Goal: Transaction & Acquisition: Purchase product/service

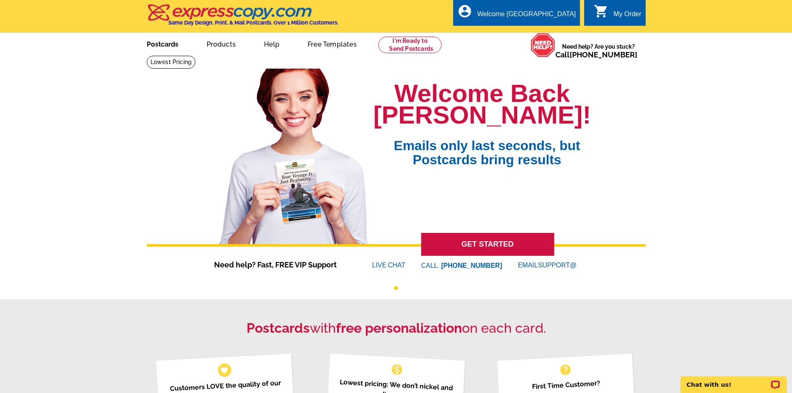
click at [150, 45] on link "Postcards" at bounding box center [163, 44] width 58 height 20
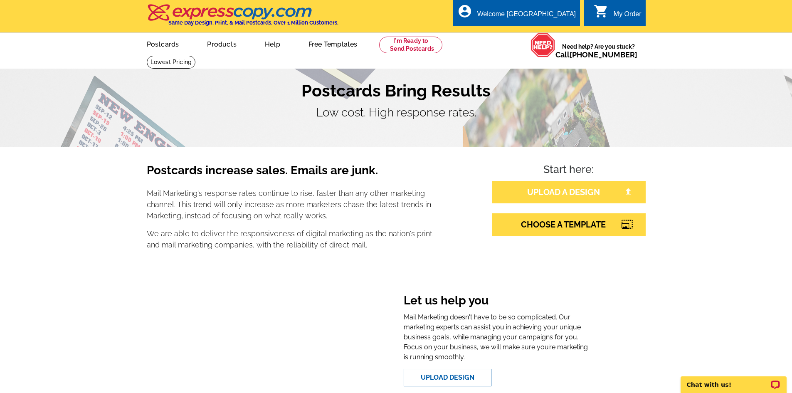
click at [558, 196] on link "UPLOAD A DESIGN" at bounding box center [569, 192] width 154 height 22
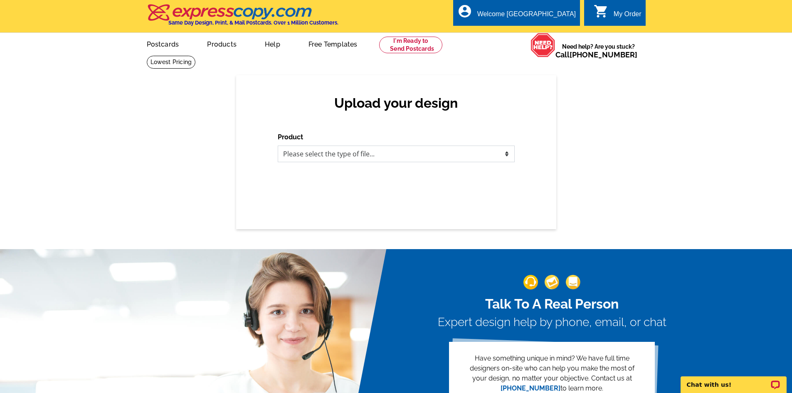
click at [501, 157] on select "Please select the type of file... Postcards Business Cards Letters and flyers G…" at bounding box center [396, 154] width 237 height 17
select select "1"
click at [278, 146] on select "Please select the type of file... Postcards Business Cards Letters and flyers G…" at bounding box center [396, 154] width 237 height 17
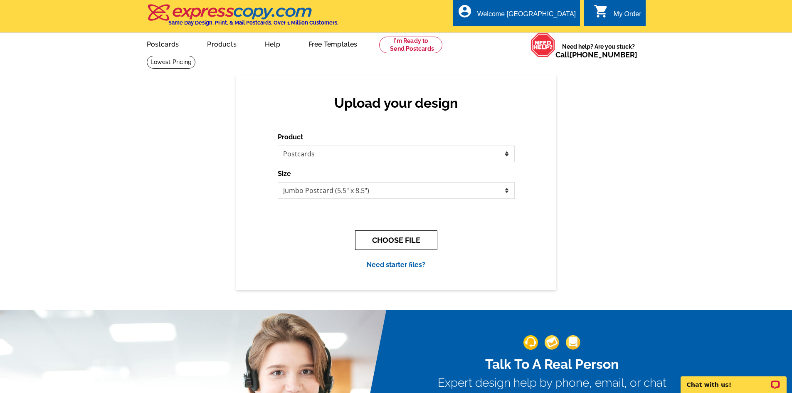
click at [394, 243] on button "CHOOSE FILE" at bounding box center [396, 240] width 82 height 20
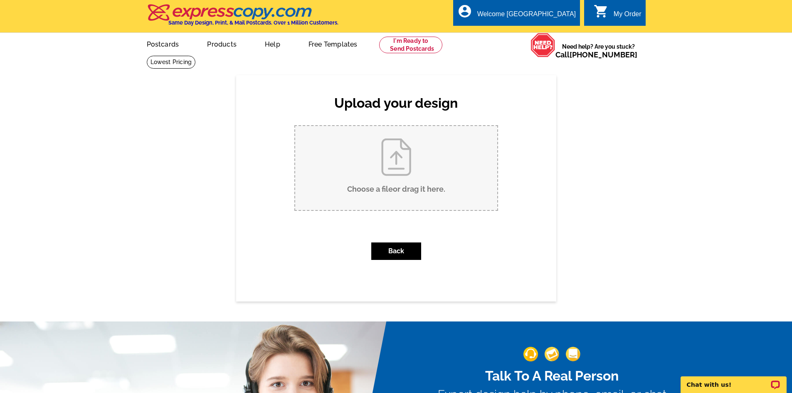
click at [386, 158] on input "Choose a file or drag it here ." at bounding box center [396, 168] width 202 height 84
type input "C:\fakepath\Just Sold postcard Front 111 Erie St.pdf"
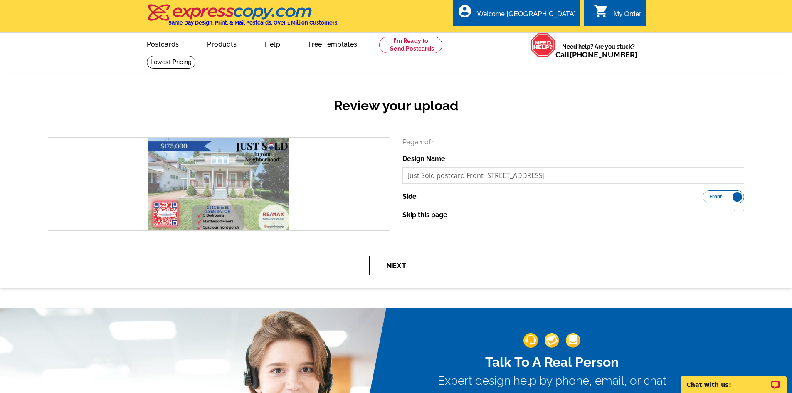
click at [388, 266] on button "Next" at bounding box center [396, 266] width 54 height 20
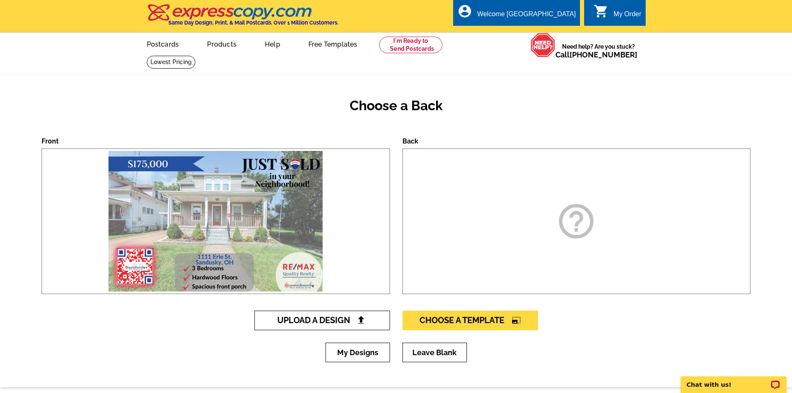
click at [306, 316] on link "Upload A Design" at bounding box center [323, 321] width 136 height 20
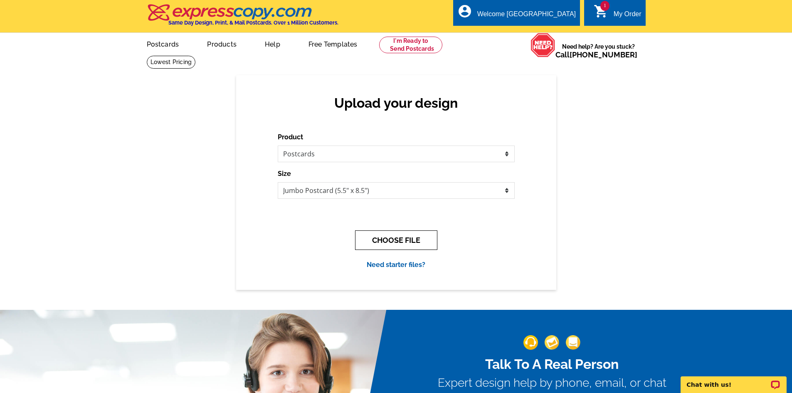
click at [378, 237] on button "CHOOSE FILE" at bounding box center [396, 240] width 82 height 20
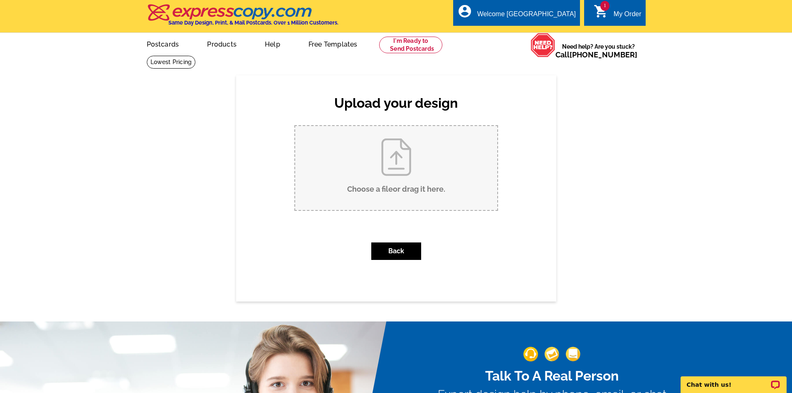
click at [391, 170] on input "Choose a file or drag it here ." at bounding box center [396, 168] width 202 height 84
type input "C:\fakepath\Just Sold back of pc.pdf"
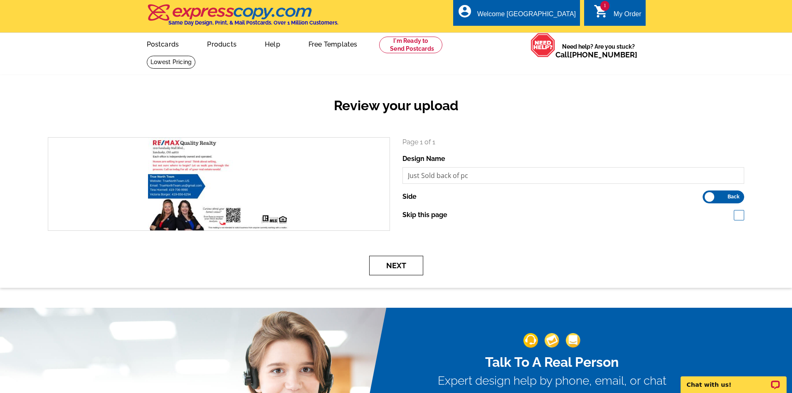
click at [385, 263] on button "Next" at bounding box center [396, 266] width 54 height 20
click at [395, 269] on button "Next" at bounding box center [396, 266] width 54 height 20
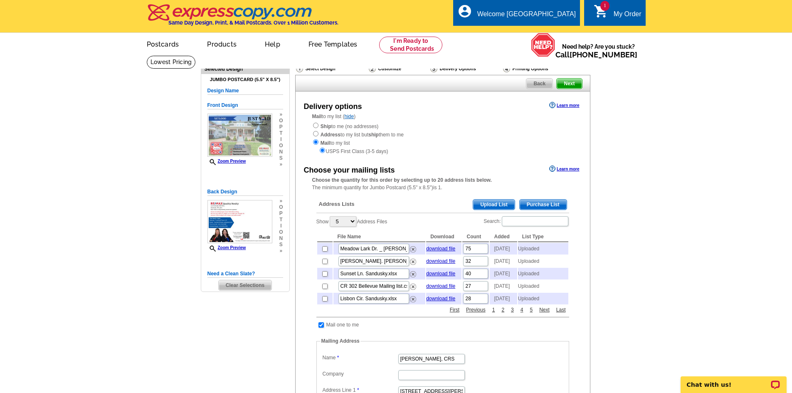
click at [502, 206] on span "Upload List" at bounding box center [493, 205] width 41 height 10
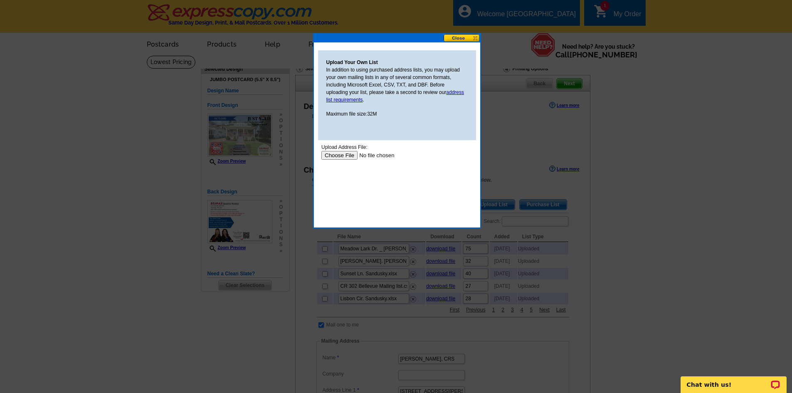
click at [349, 156] on input "file" at bounding box center [373, 155] width 105 height 9
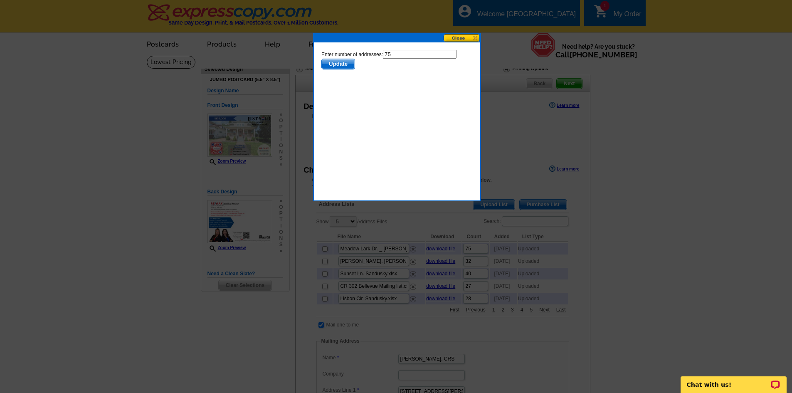
click at [342, 66] on span "Update" at bounding box center [338, 64] width 33 height 10
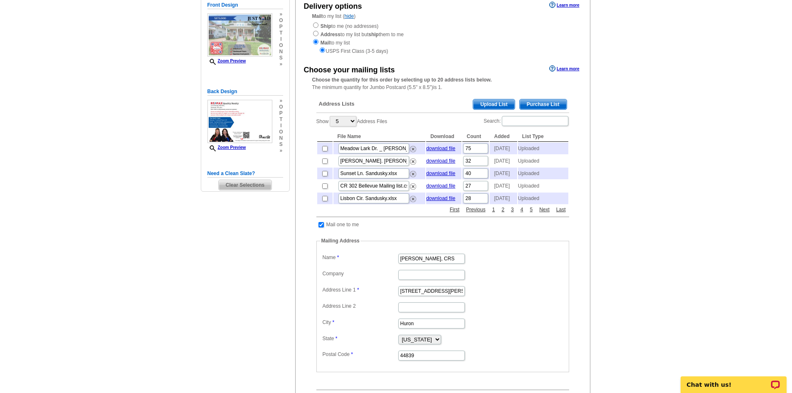
scroll to position [125, 0]
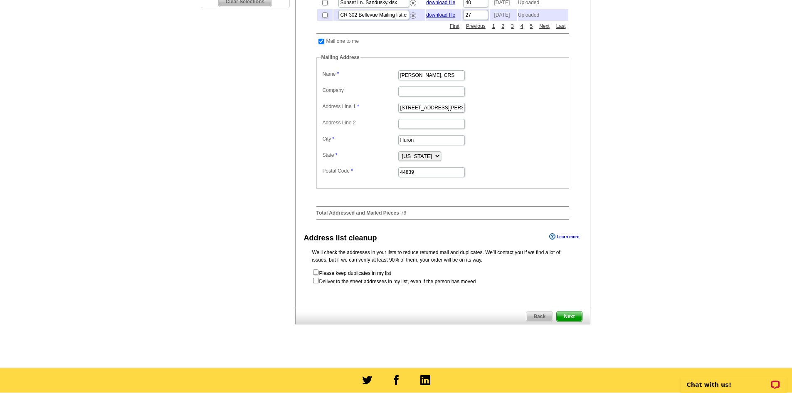
scroll to position [291, 0]
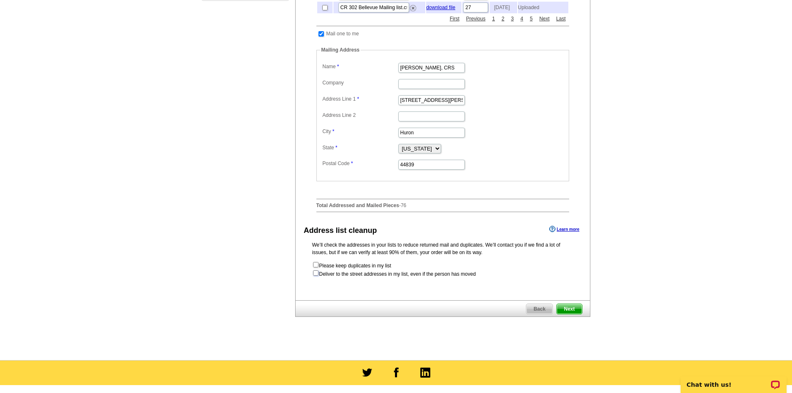
click at [317, 276] on input "checkbox" at bounding box center [315, 272] width 5 height 5
checkbox input "true"
radio input "true"
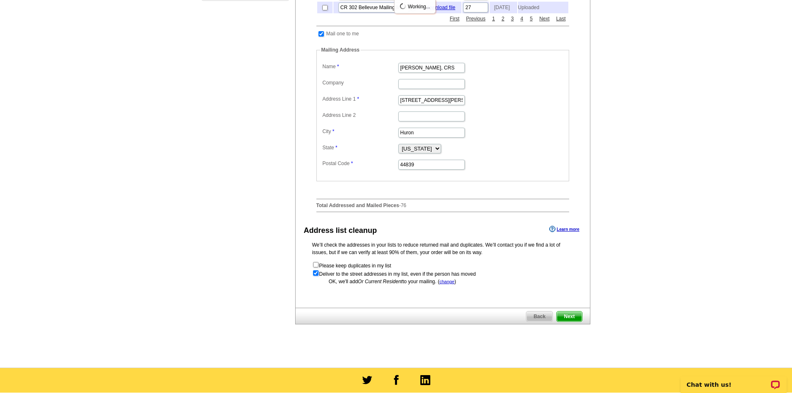
scroll to position [0, 0]
click at [573, 322] on span "Next" at bounding box center [569, 317] width 25 height 10
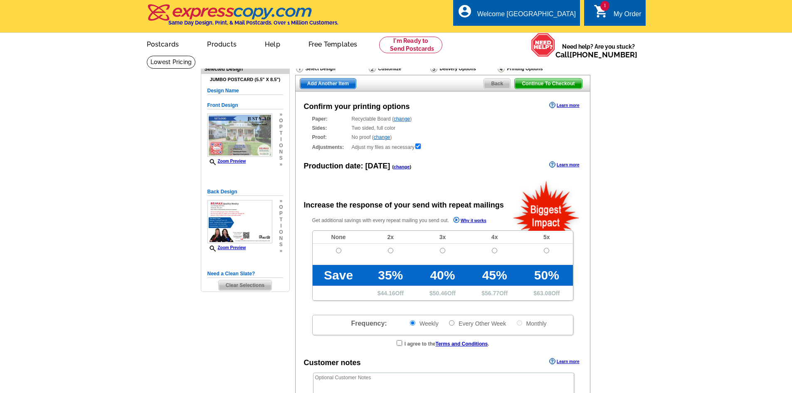
radio input "false"
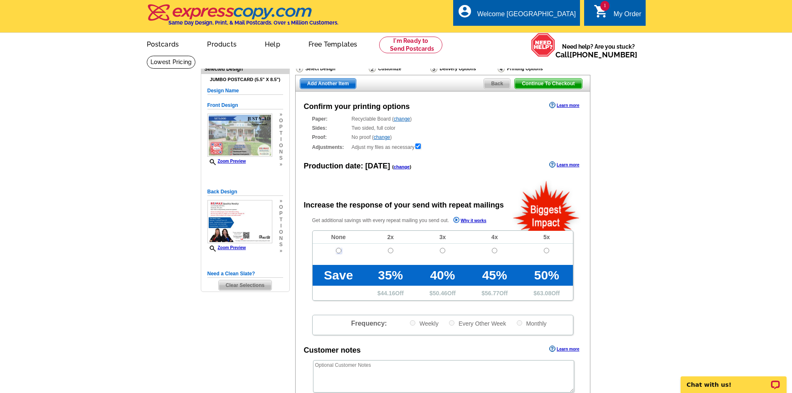
click at [337, 253] on input "radio" at bounding box center [338, 250] width 5 height 5
radio input "true"
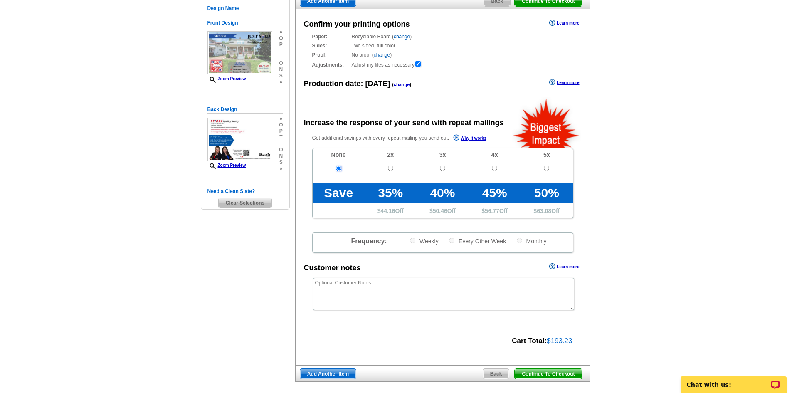
scroll to position [83, 0]
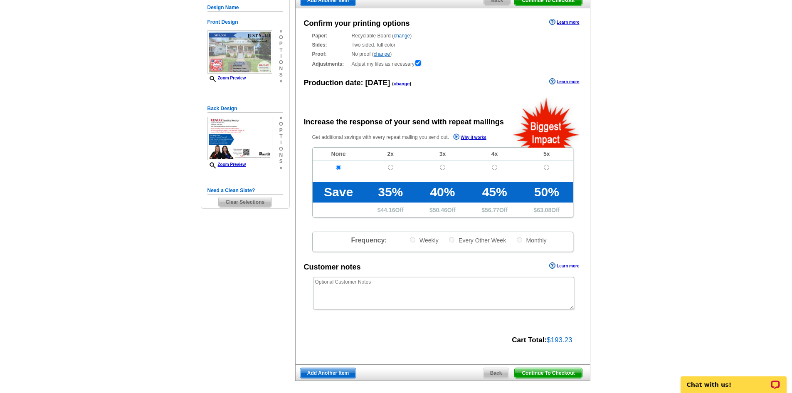
click at [522, 376] on span "Continue To Checkout" at bounding box center [548, 373] width 67 height 10
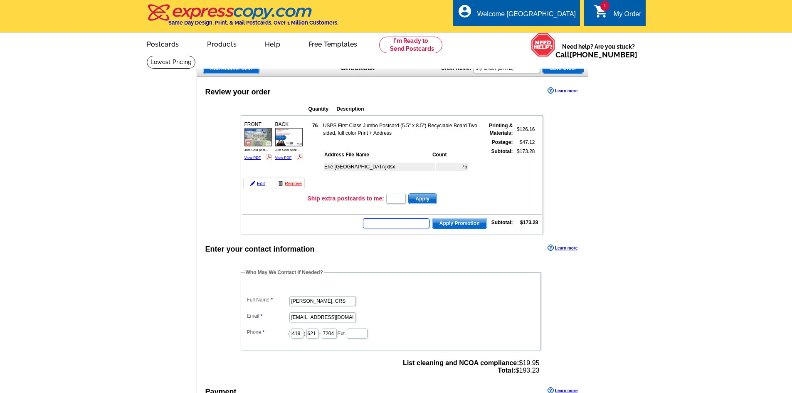
click at [397, 225] on input "text" at bounding box center [396, 223] width 67 height 10
type input "SMS40m"
click at [451, 224] on span "Apply Promotion" at bounding box center [460, 223] width 54 height 10
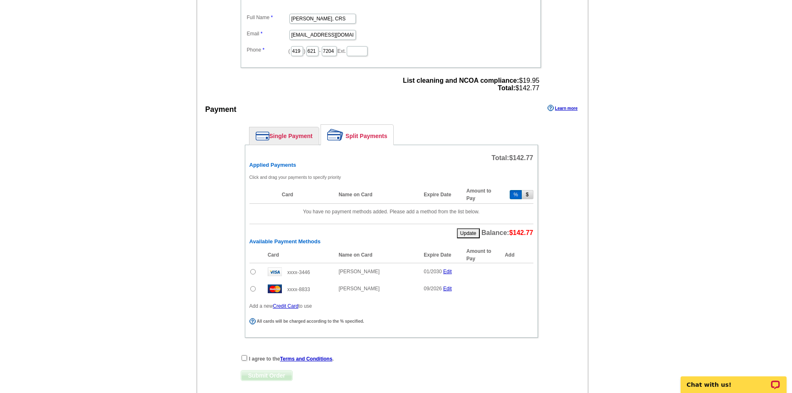
scroll to position [333, 0]
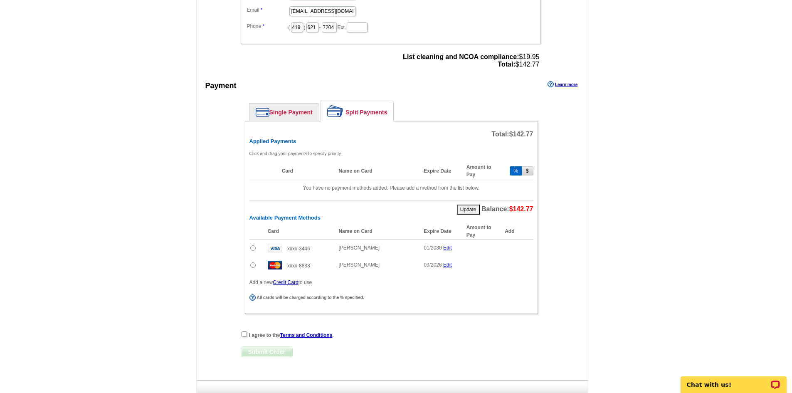
click at [252, 267] on input "radio" at bounding box center [252, 264] width 5 height 5
radio input "true"
drag, startPoint x: 486, startPoint y: 265, endPoint x: 436, endPoint y: 265, distance: 50.8
click at [435, 267] on tr "xxxx-8833 Christina Hormell 09/2026 Edit % 74 Add" at bounding box center [392, 267] width 284 height 20
click at [523, 271] on span "Add" at bounding box center [521, 267] width 24 height 10
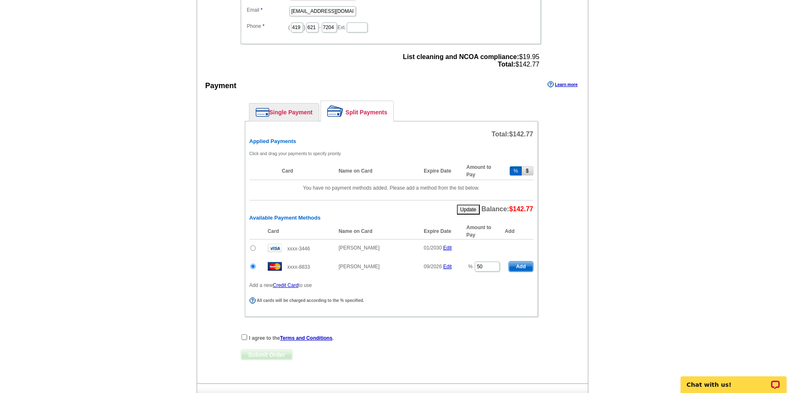
type input "74"
radio input "false"
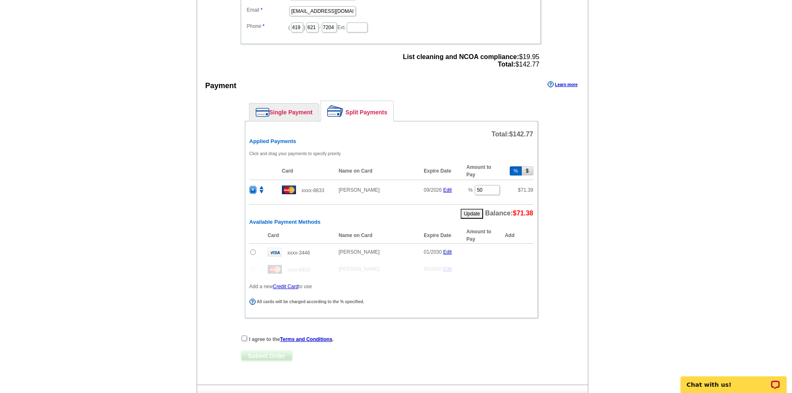
click at [251, 254] on input "radio" at bounding box center [252, 252] width 5 height 5
radio input "true"
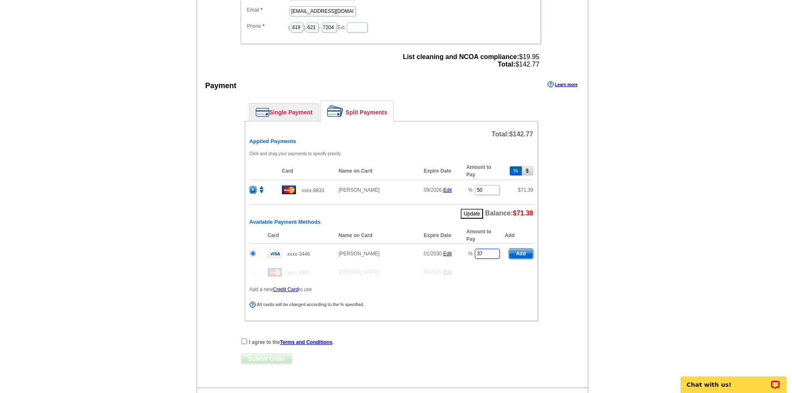
drag, startPoint x: 491, startPoint y: 257, endPoint x: 449, endPoint y: 260, distance: 41.8
click at [449, 260] on tr "xxxx-3446 Victoria A Borger 01/2030 Edit % 37 Add" at bounding box center [392, 253] width 284 height 20
click at [517, 256] on span "Add" at bounding box center [521, 254] width 24 height 10
type input "37"
radio input "false"
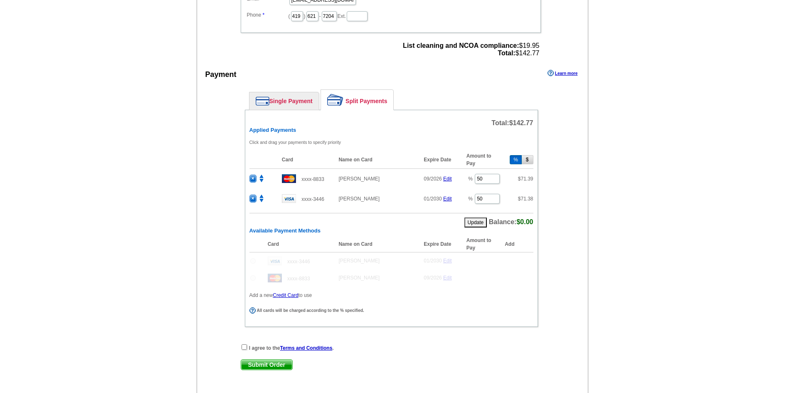
scroll to position [374, 0]
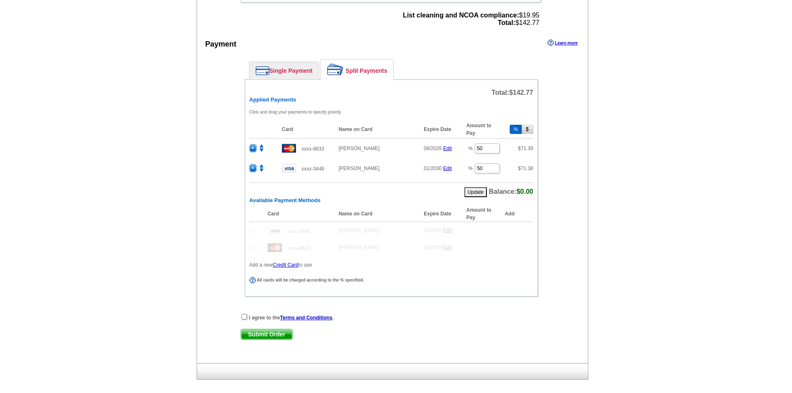
click at [245, 319] on input "checkbox" at bounding box center [244, 316] width 5 height 5
checkbox input "true"
click at [259, 336] on span "Submit Order" at bounding box center [266, 334] width 51 height 10
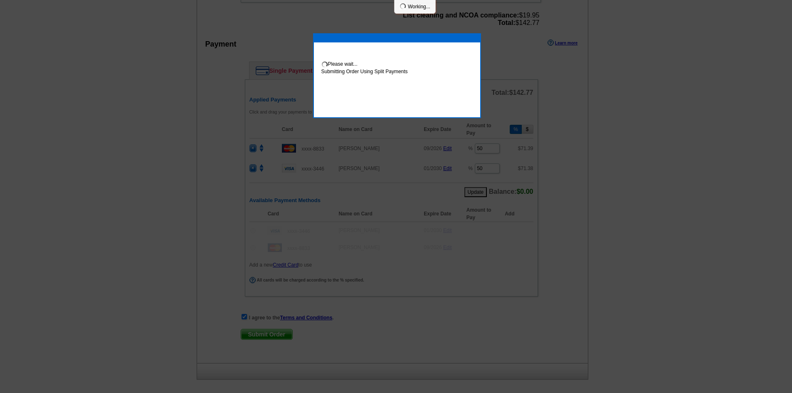
scroll to position [371, 0]
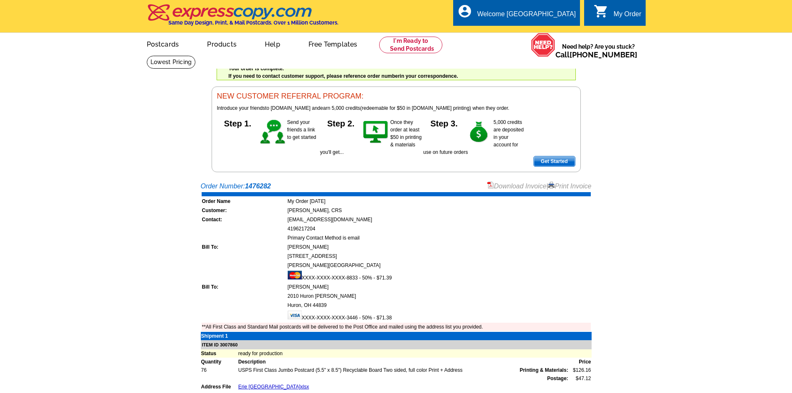
click at [513, 186] on link "Download Invoice" at bounding box center [517, 186] width 59 height 7
